Goal: Task Accomplishment & Management: Manage account settings

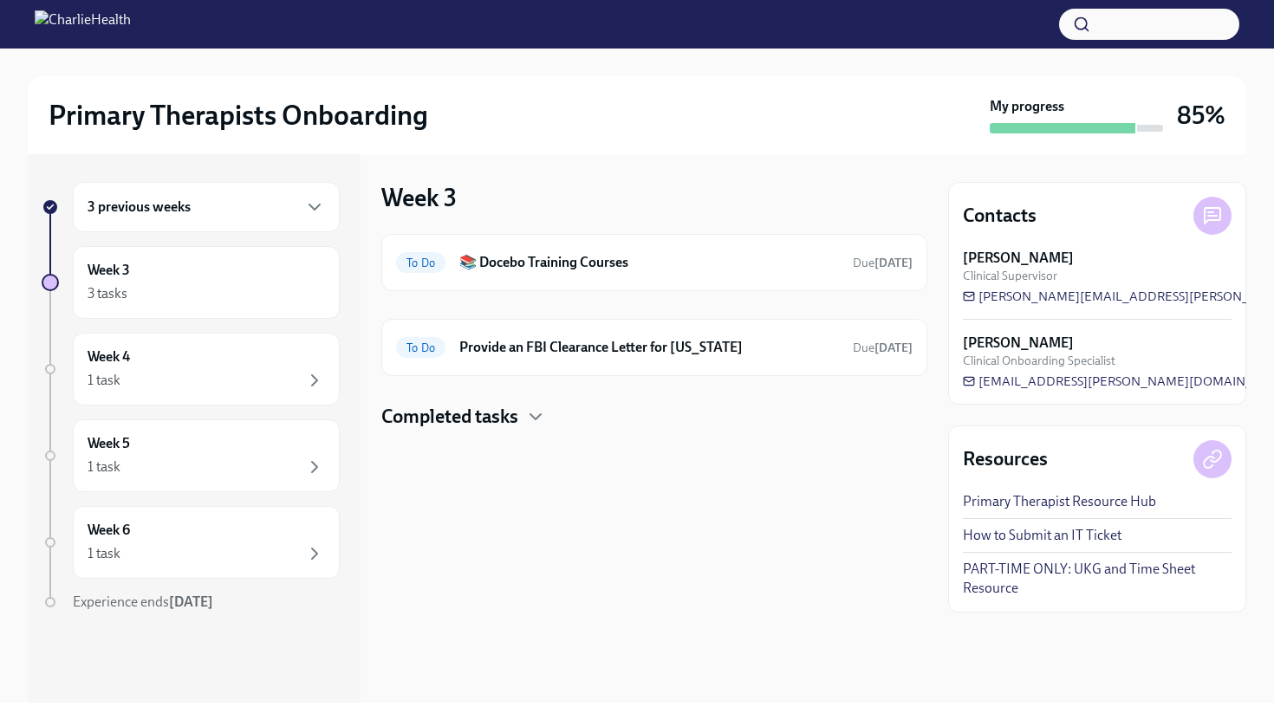
click at [303, 212] on div "3 previous weeks" at bounding box center [207, 207] width 238 height 21
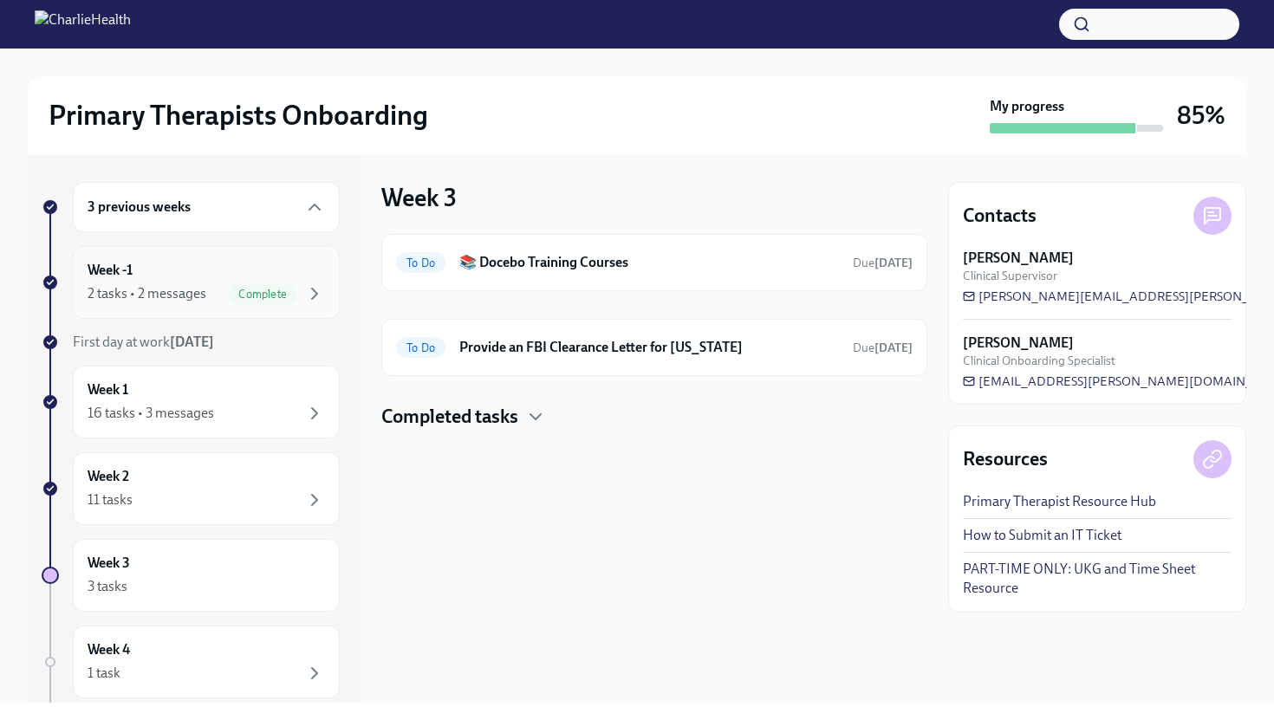
click at [277, 288] on span "Complete" at bounding box center [262, 294] width 69 height 13
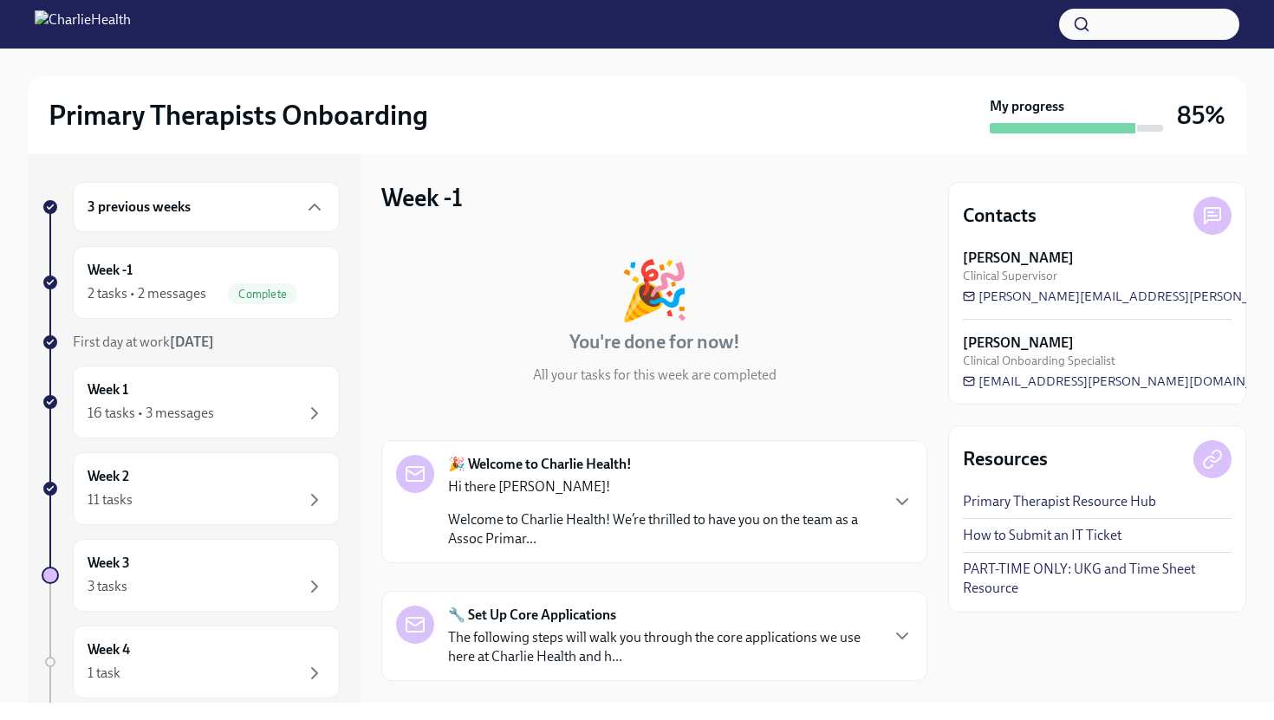
click at [757, 420] on div "🎉 You're done for now! All your tasks for this week are completed 🎉 Welcome to …" at bounding box center [654, 555] width 546 height 643
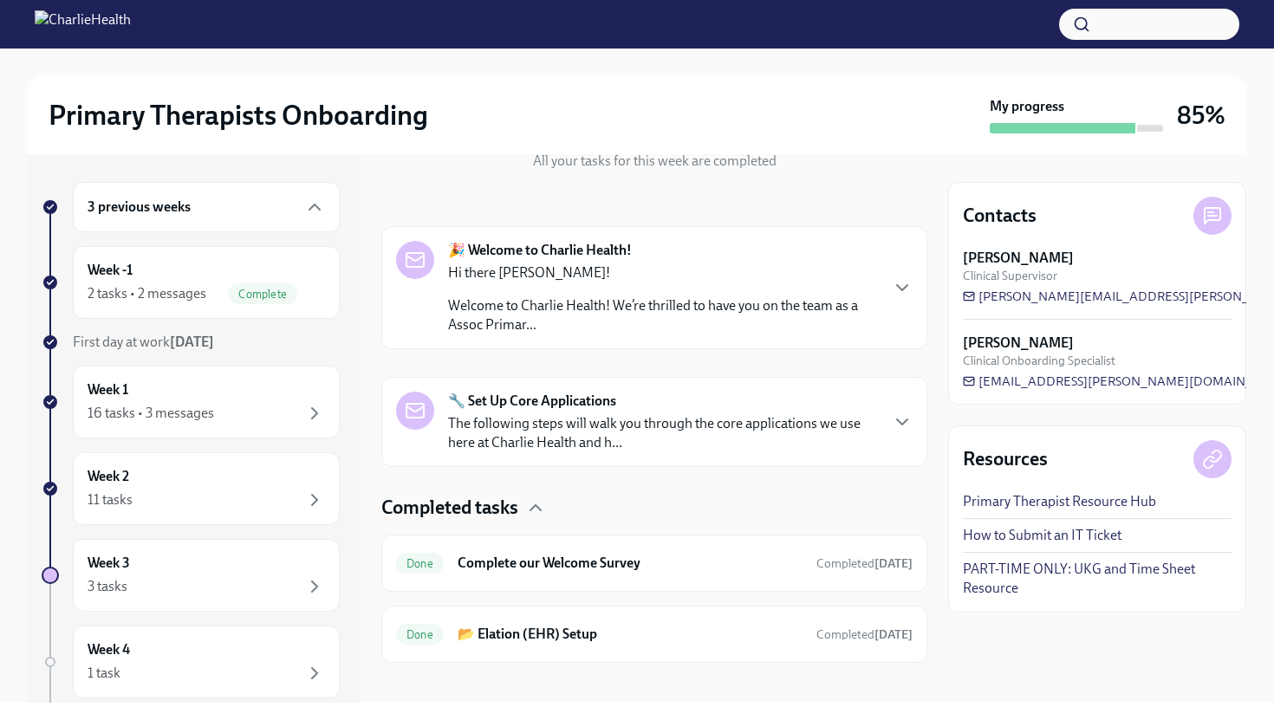
scroll to position [230, 0]
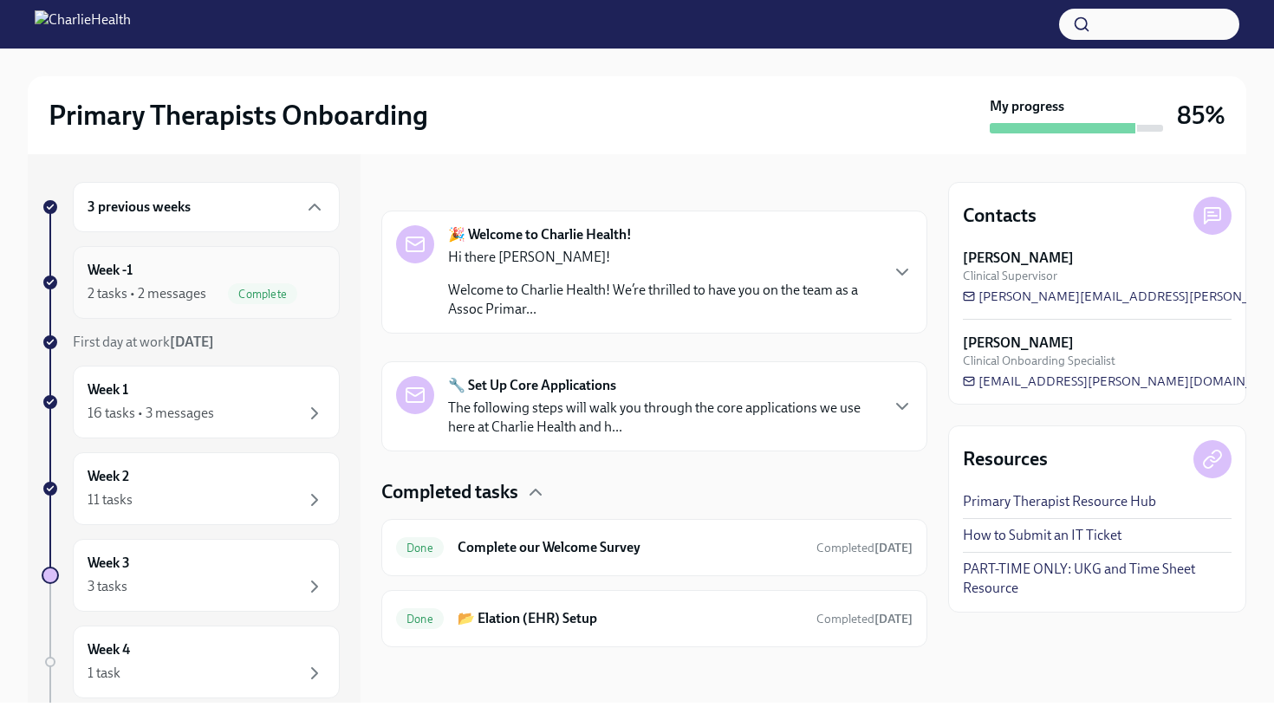
click at [151, 279] on div "Week -1 2 tasks • 2 messages Complete" at bounding box center [207, 282] width 238 height 43
click at [314, 207] on icon "button" at bounding box center [314, 207] width 21 height 21
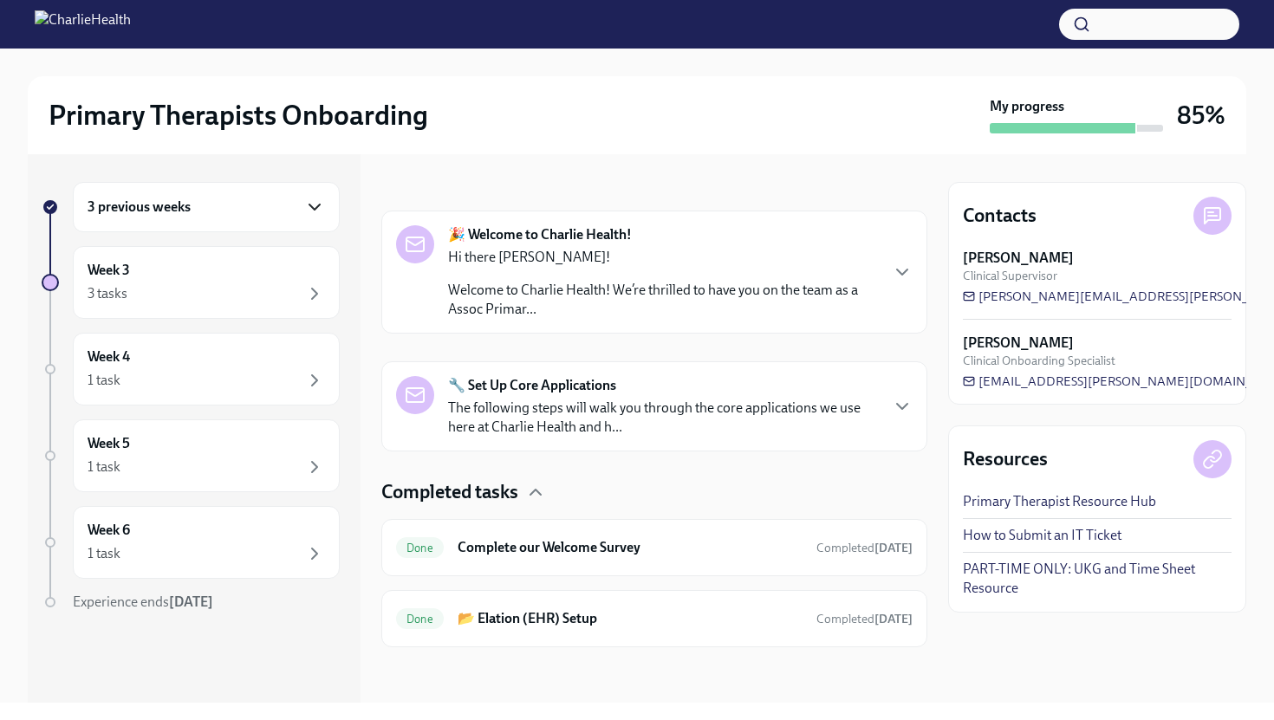
click at [314, 207] on icon "button" at bounding box center [314, 207] width 21 height 21
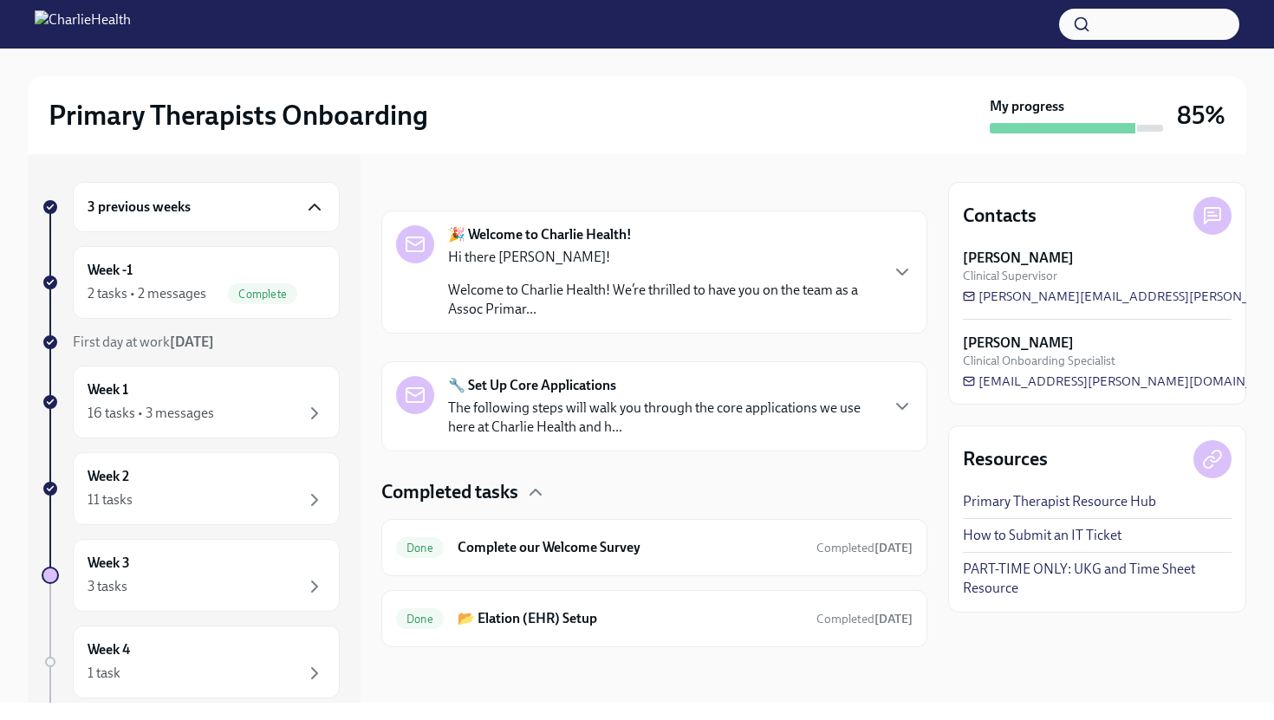
click at [269, 448] on div "3 previous weeks Week -1 2 tasks • 2 messages Complete First day at work [DATE]…" at bounding box center [191, 578] width 298 height 792
click at [269, 393] on div "Week 1 16 tasks • 3 messages" at bounding box center [207, 402] width 238 height 43
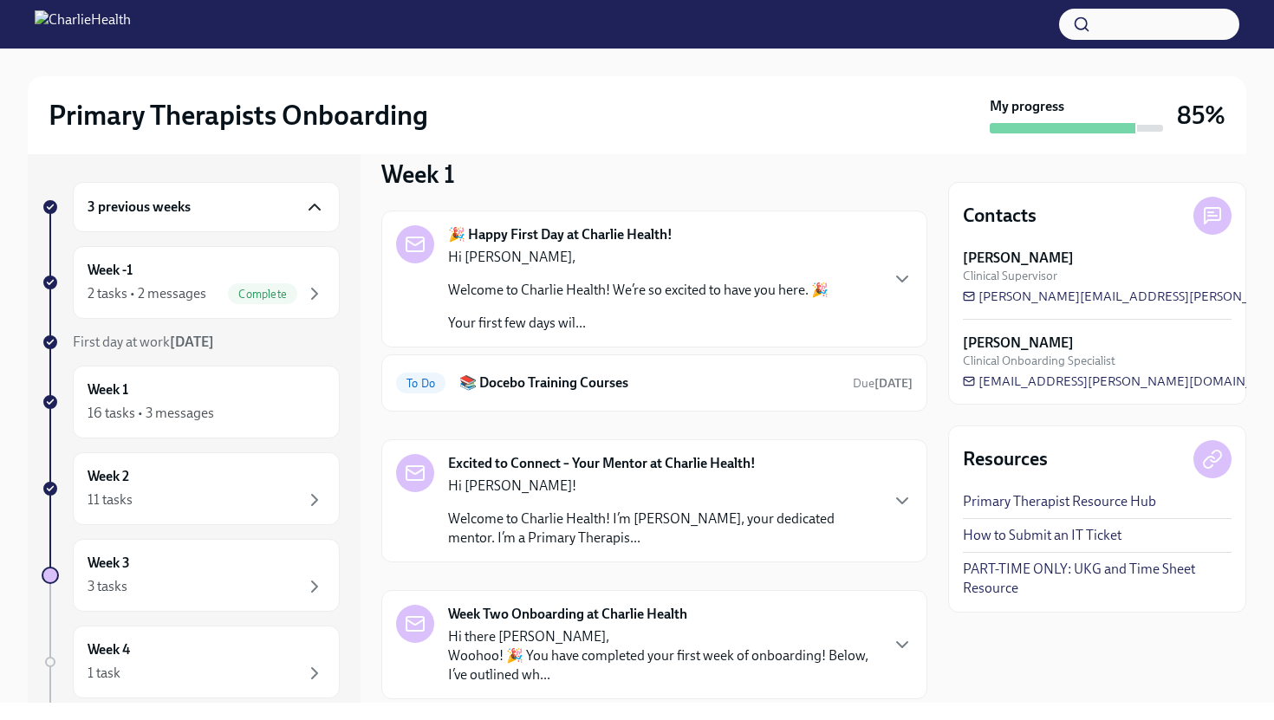
click at [939, 454] on div "3 previous weeks Week -1 2 tasks • 2 messages Complete First day at work [DATE]…" at bounding box center [637, 428] width 1219 height 549
click at [728, 493] on p "Hi [PERSON_NAME]!" at bounding box center [663, 486] width 430 height 19
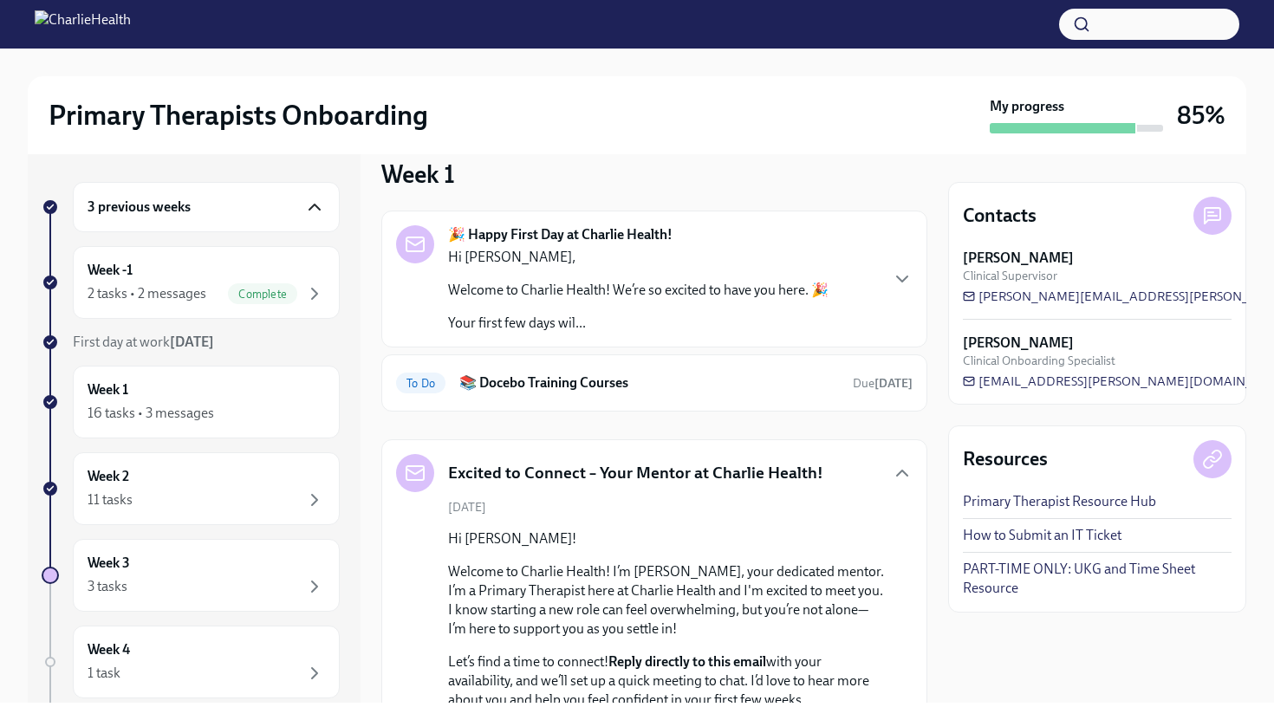
click at [728, 493] on div "Excited to Connect – Your Mentor at Charlie Health! [DATE] Hi [PERSON_NAME]! We…" at bounding box center [654, 653] width 517 height 398
click at [723, 458] on div "Excited to Connect – Your Mentor at Charlie Health!" at bounding box center [609, 473] width 427 height 38
click at [178, 472] on div "Week 2 11 tasks" at bounding box center [207, 488] width 238 height 43
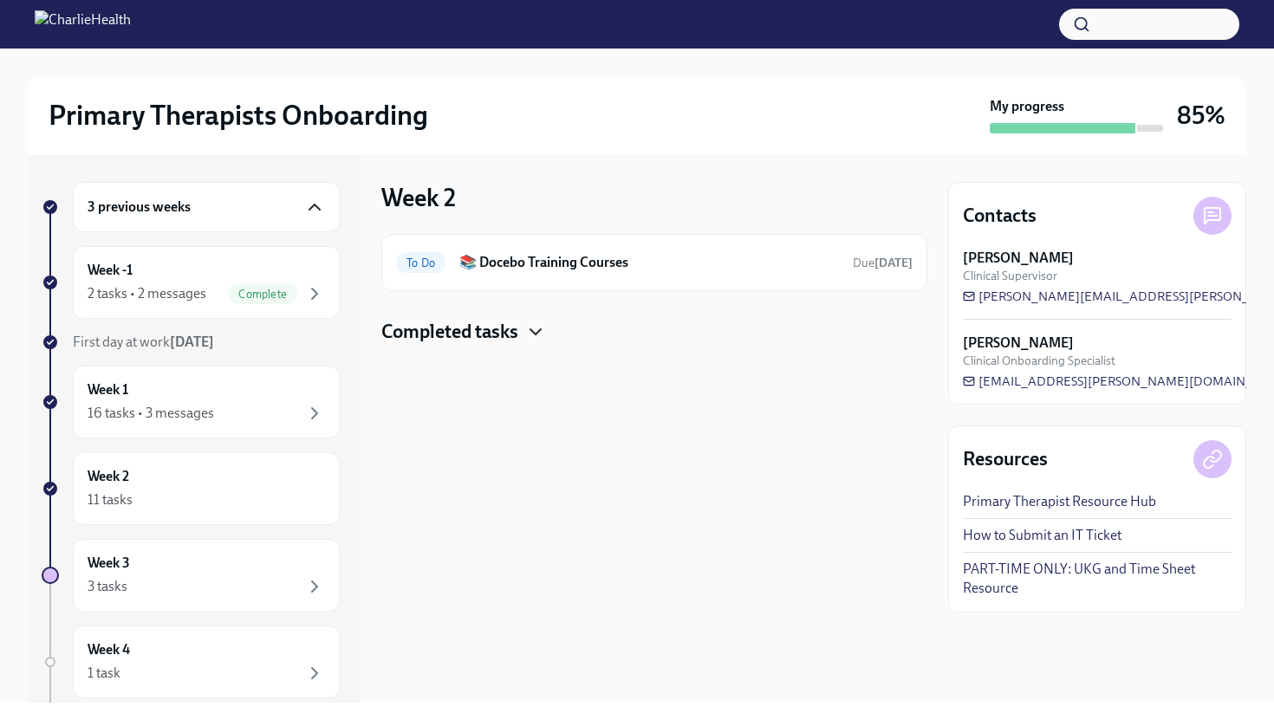
click at [539, 332] on icon "button" at bounding box center [536, 331] width 10 height 5
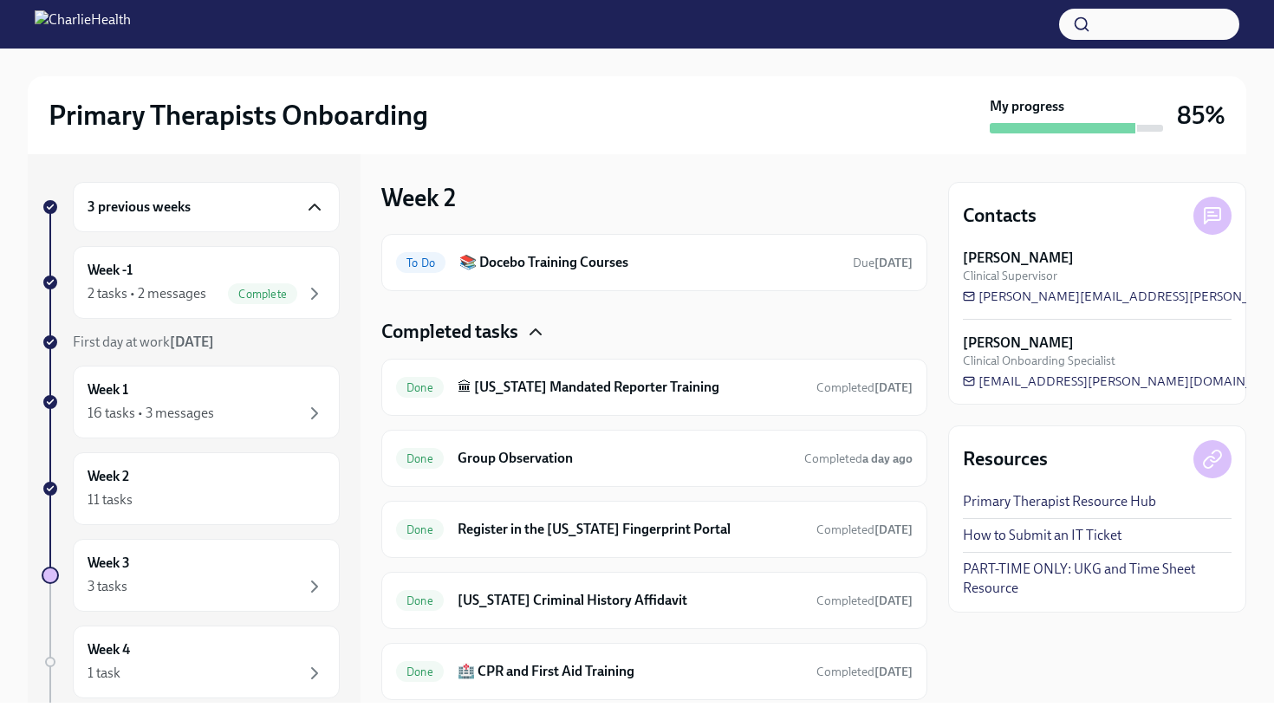
click at [539, 332] on icon "button" at bounding box center [535, 332] width 21 height 21
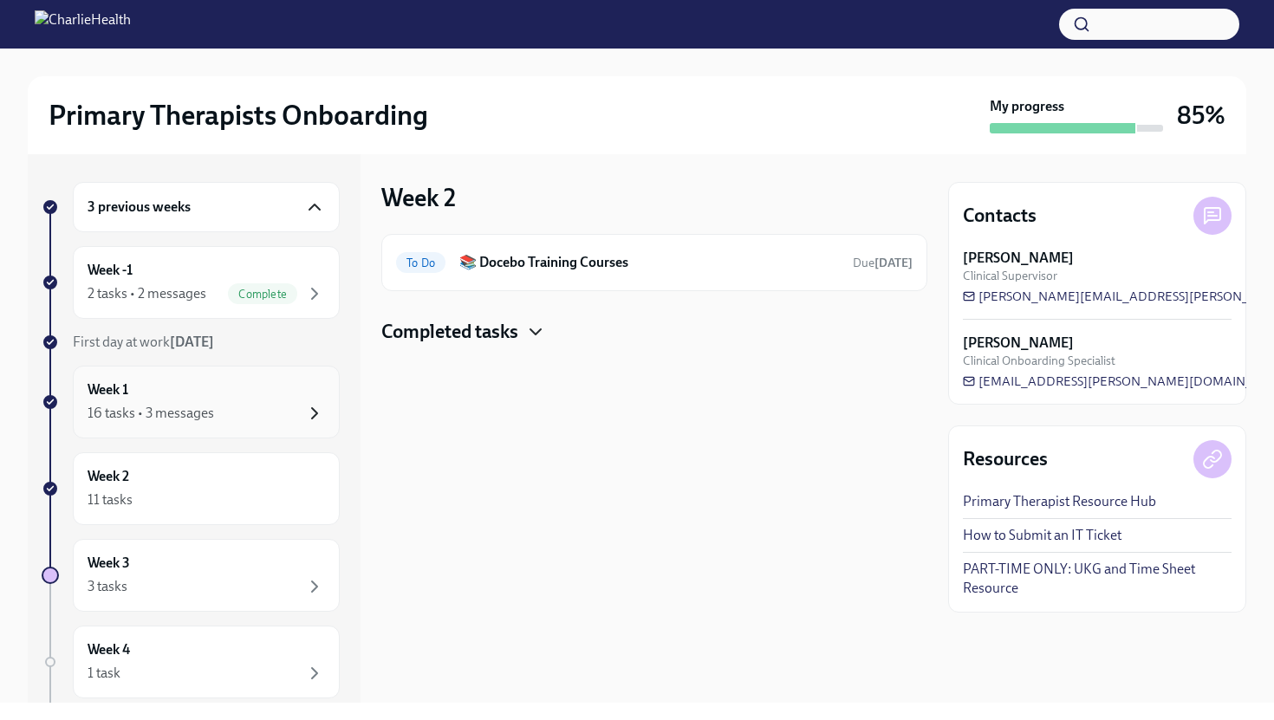
click at [304, 412] on icon "button" at bounding box center [314, 413] width 21 height 21
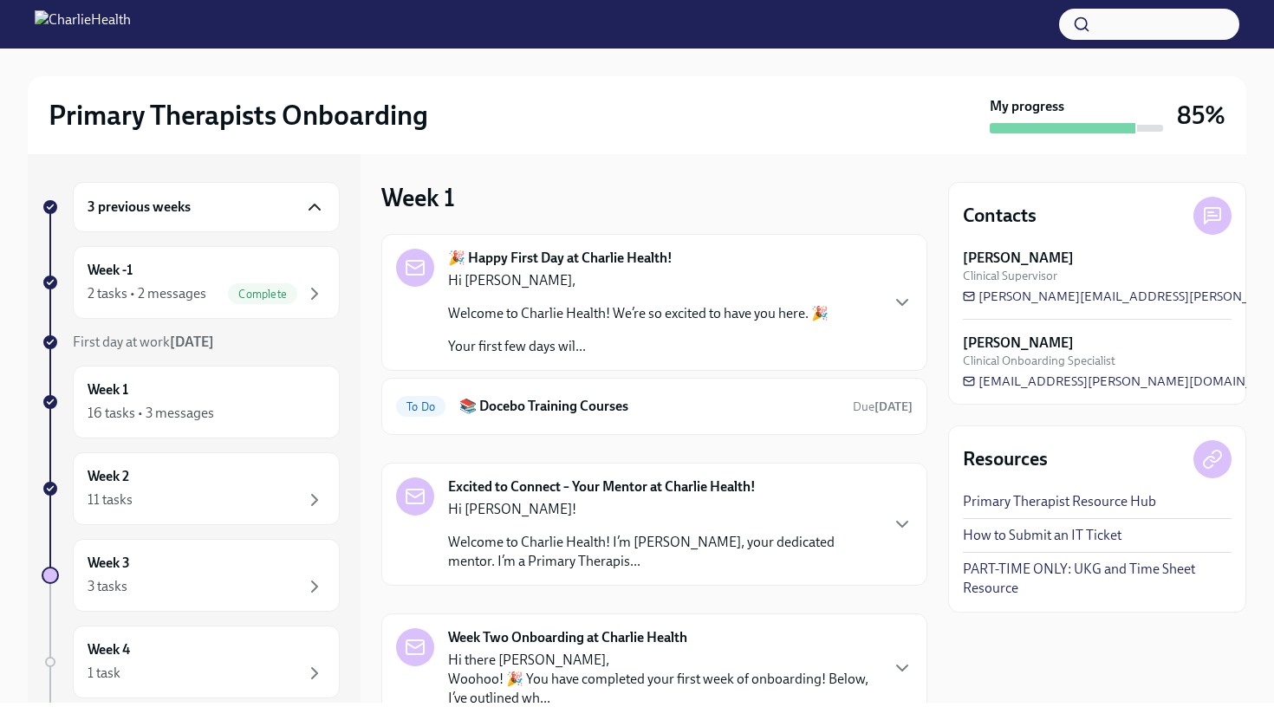
click at [904, 288] on div "🎉 Happy First Day at Charlie Health! Hi [PERSON_NAME], Welcome to Charlie Healt…" at bounding box center [654, 302] width 517 height 107
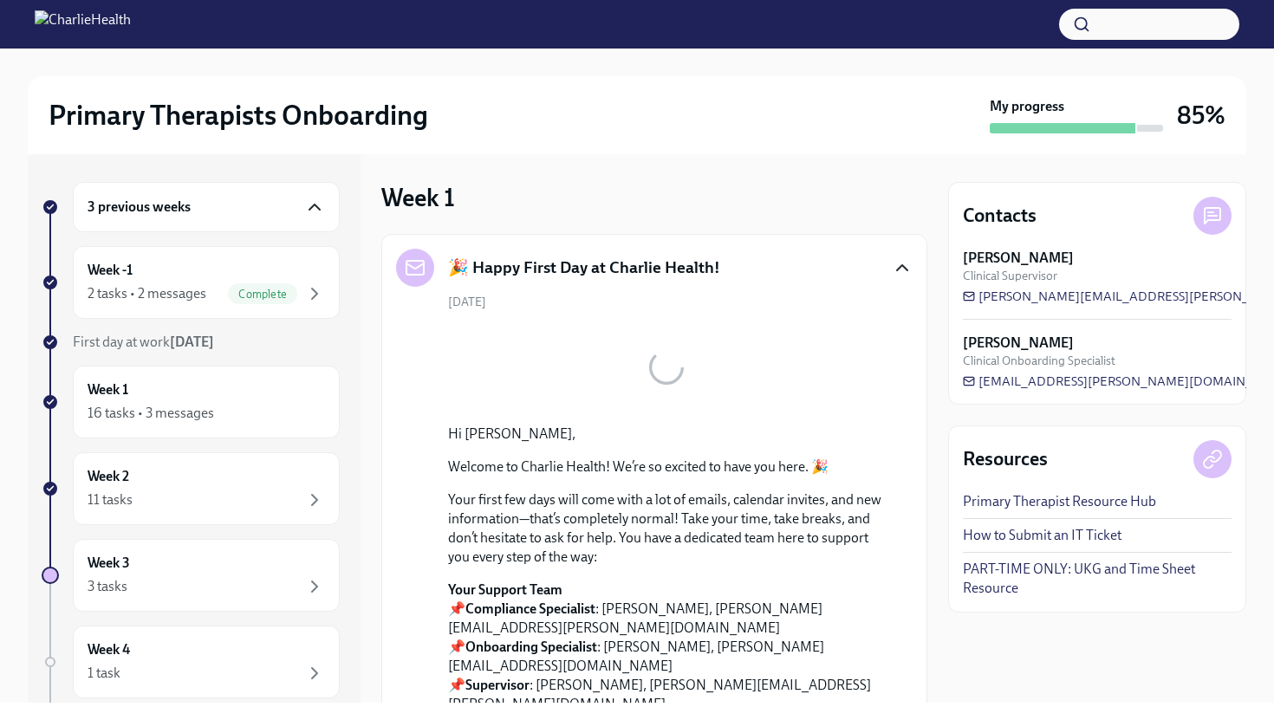
click at [904, 268] on icon "button" at bounding box center [902, 267] width 10 height 5
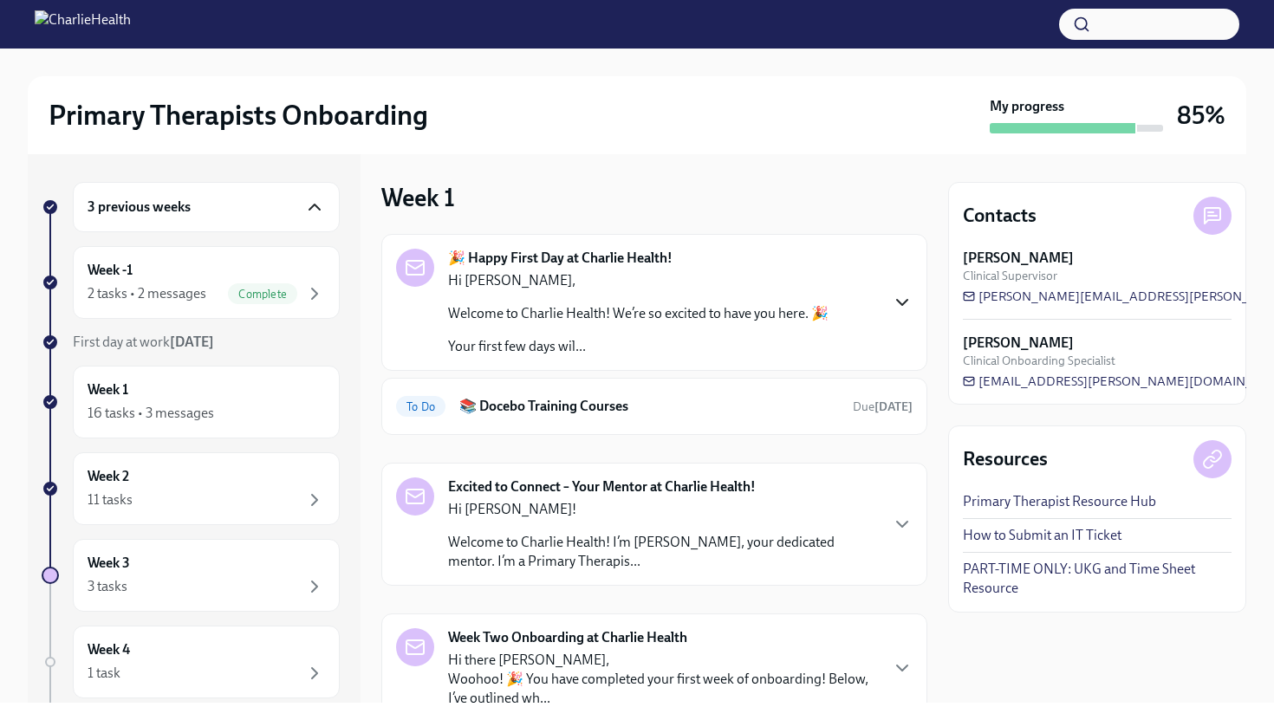
click at [902, 292] on icon "button" at bounding box center [902, 302] width 21 height 21
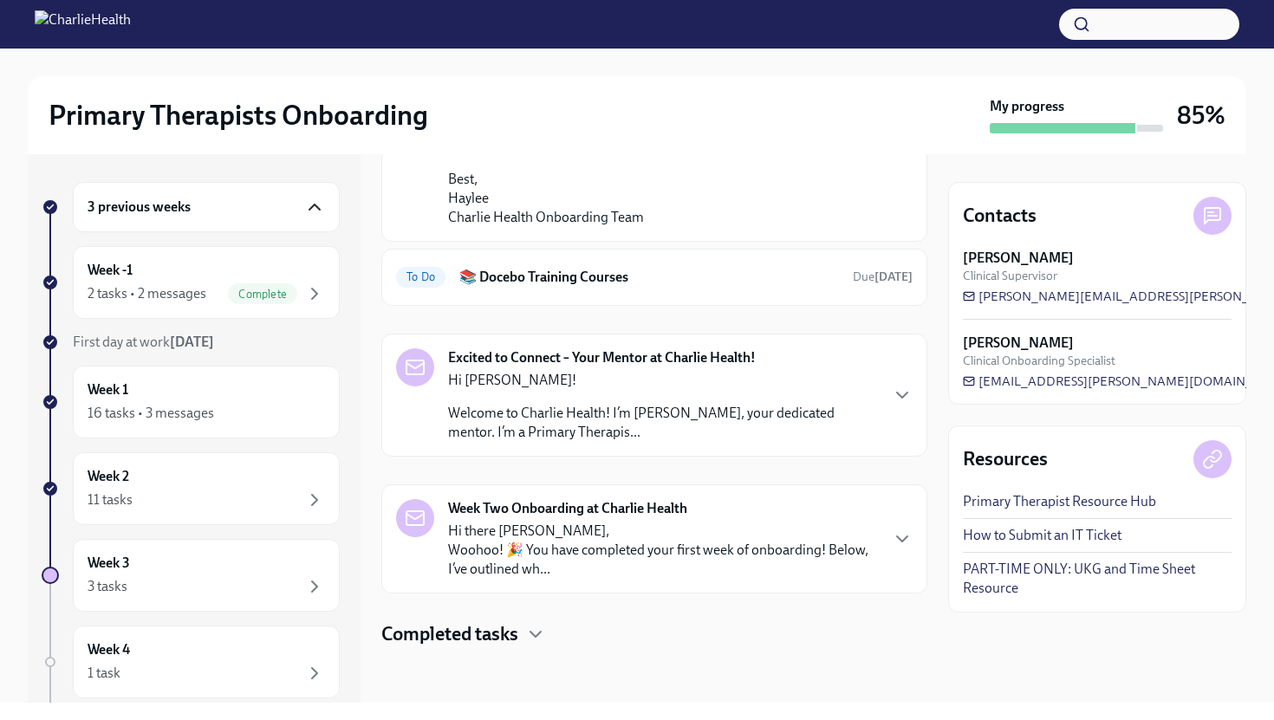
scroll to position [1524, 0]
